Goal: Task Accomplishment & Management: Use online tool/utility

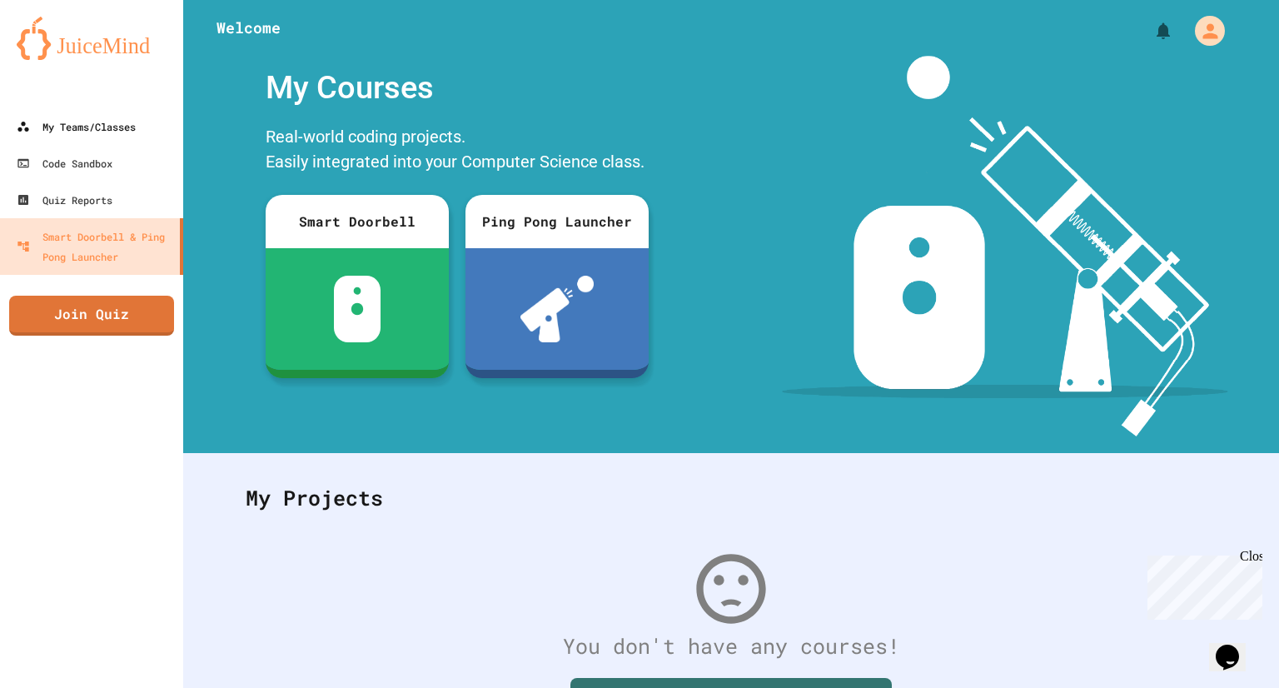
click at [128, 117] on div "My Teams/Classes" at bounding box center [76, 127] width 119 height 20
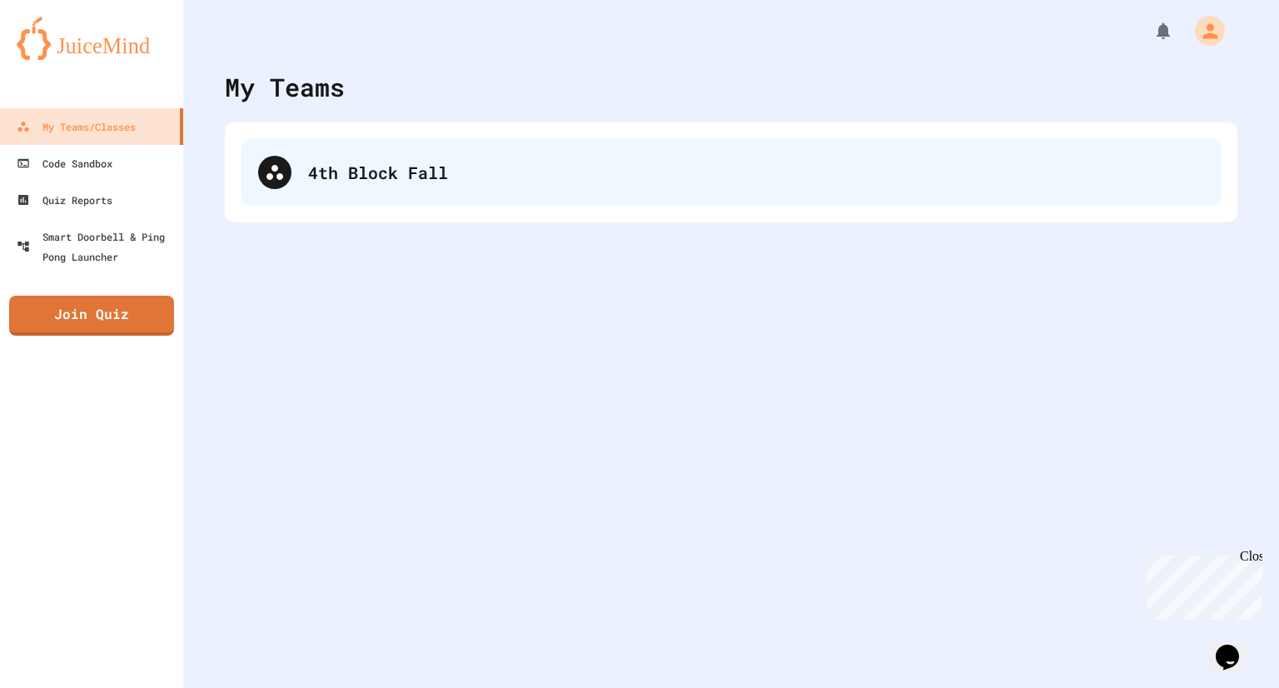
click at [421, 146] on div "4th Block Fall" at bounding box center [731, 172] width 979 height 67
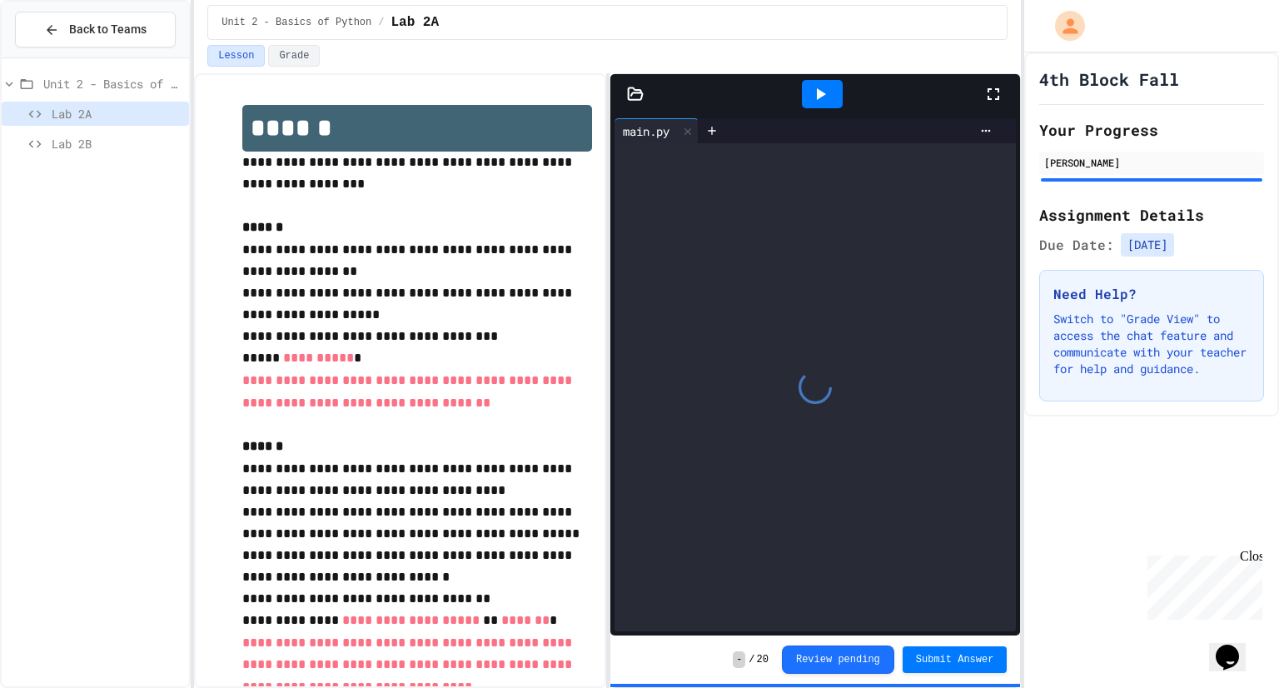
click at [113, 140] on span "Lab 2B" at bounding box center [117, 143] width 131 height 17
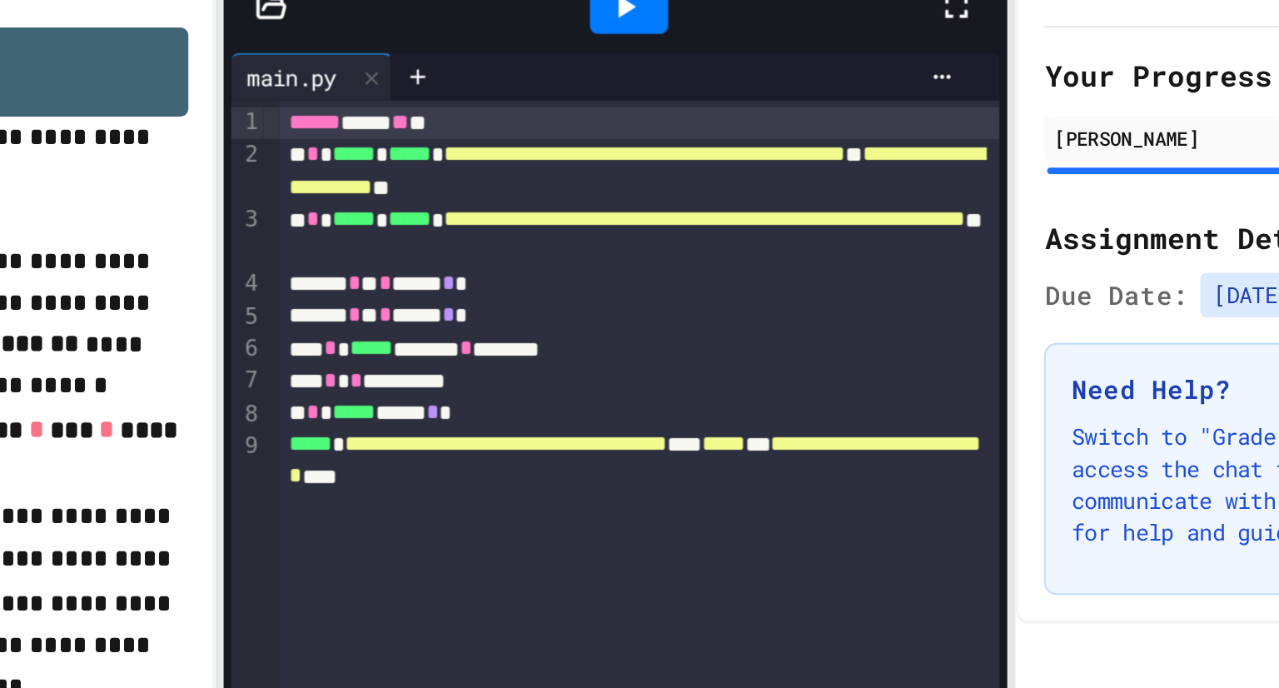
click at [825, 96] on icon at bounding box center [820, 94] width 20 height 20
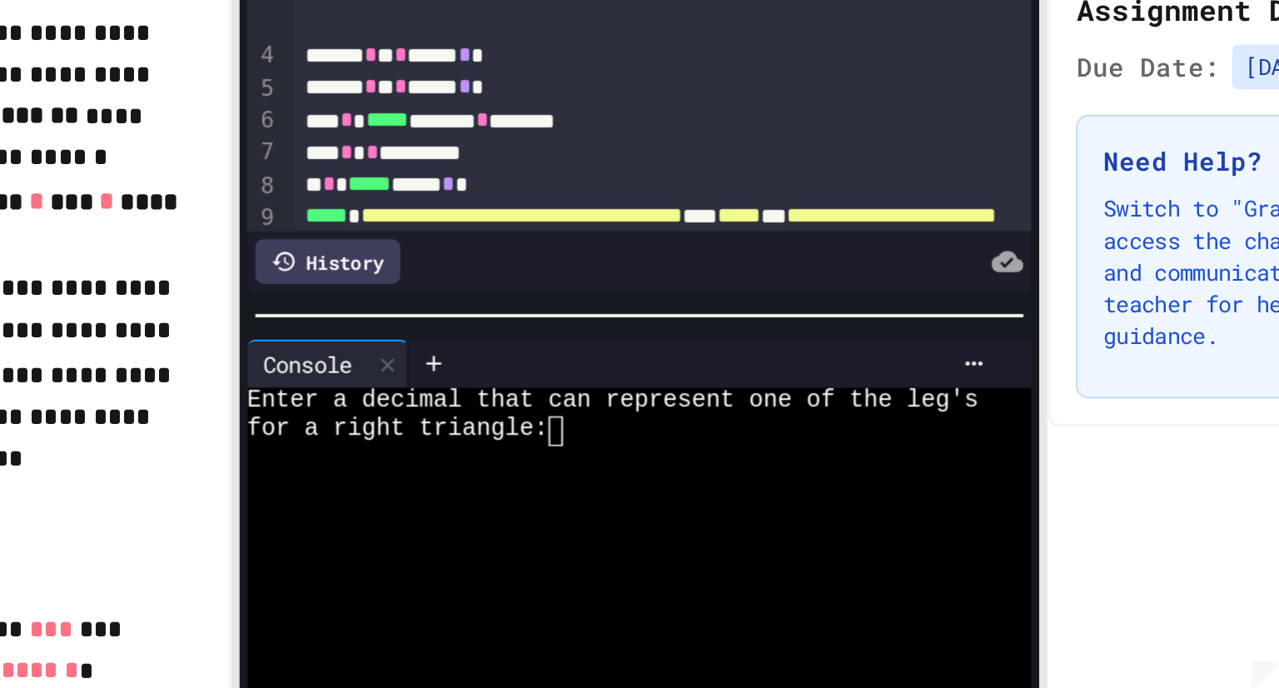
click at [794, 438] on textarea "Terminal input" at bounding box center [791, 434] width 7 height 15
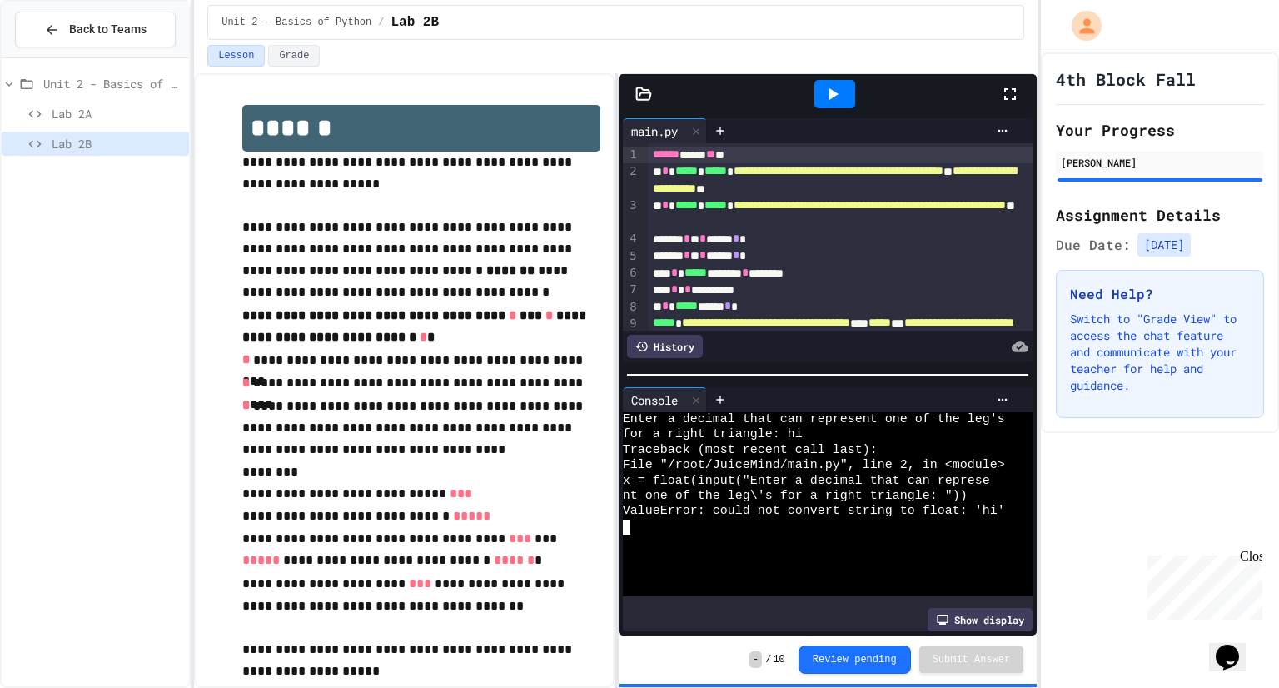
click at [832, 101] on icon at bounding box center [833, 94] width 20 height 20
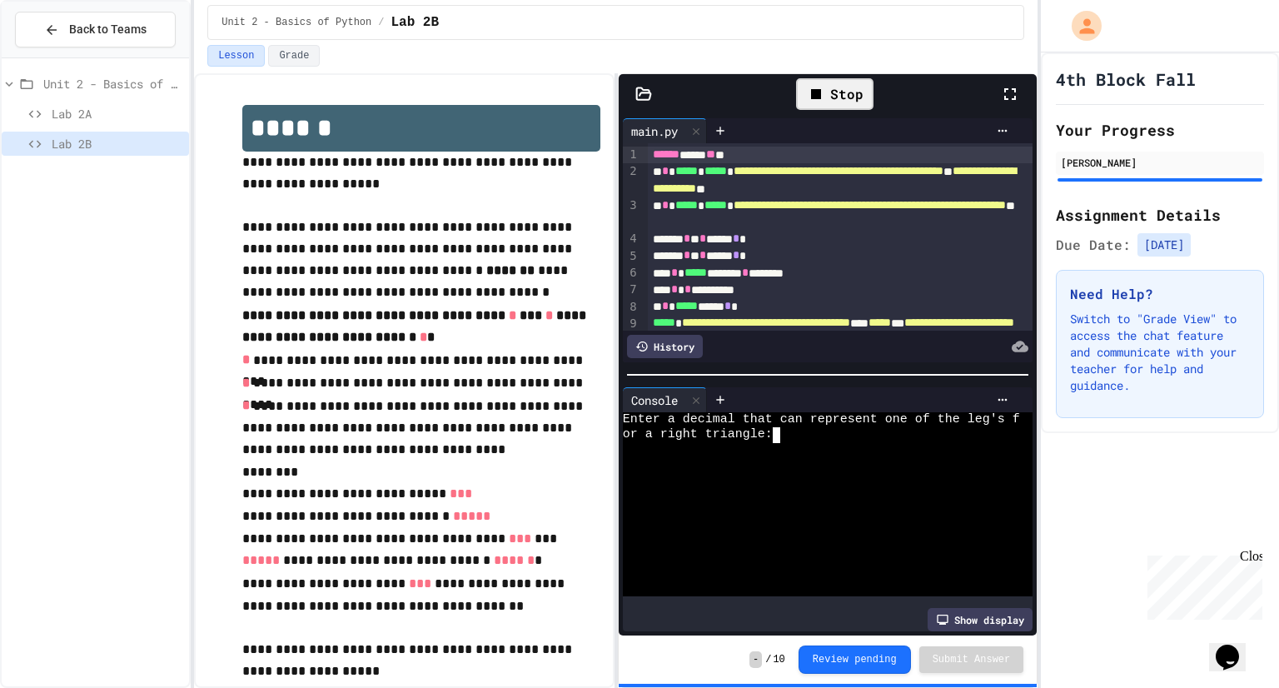
click at [816, 436] on div "or a right triangle:" at bounding box center [821, 434] width 397 height 15
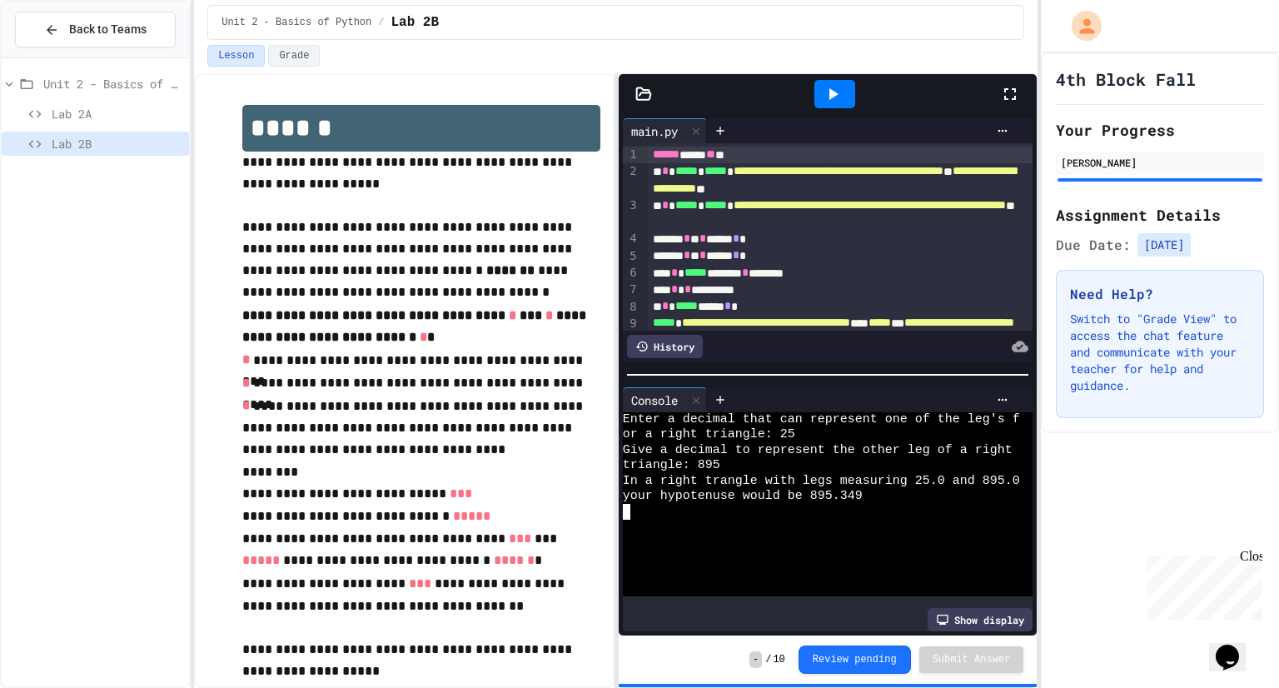
click at [720, 467] on div "triangle: 895" at bounding box center [821, 465] width 397 height 15
